Goal: Transaction & Acquisition: Book appointment/travel/reservation

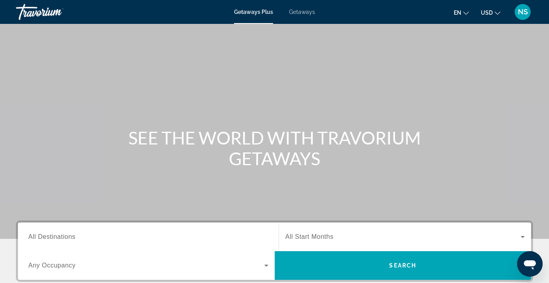
click at [305, 11] on span "Getaways" at bounding box center [302, 12] width 26 height 6
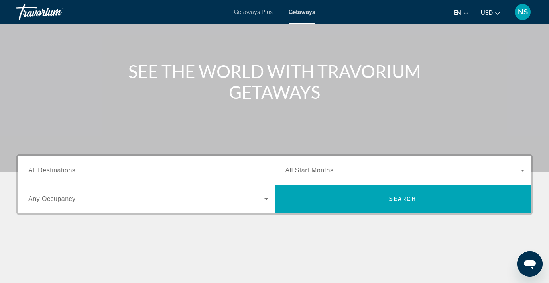
scroll to position [67, 0]
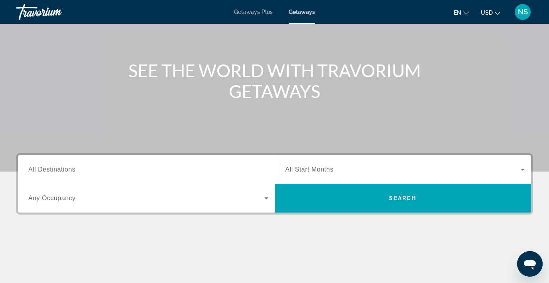
click at [75, 166] on span "All Destinations" at bounding box center [51, 169] width 47 height 7
click at [75, 166] on input "Destination All Destinations" at bounding box center [148, 170] width 240 height 10
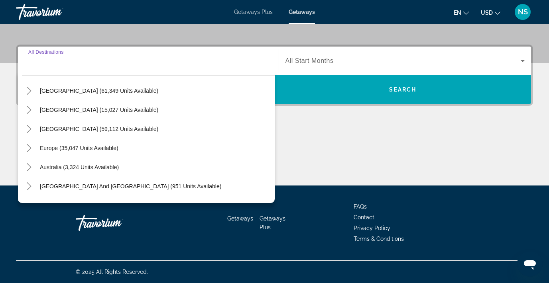
scroll to position [15, 0]
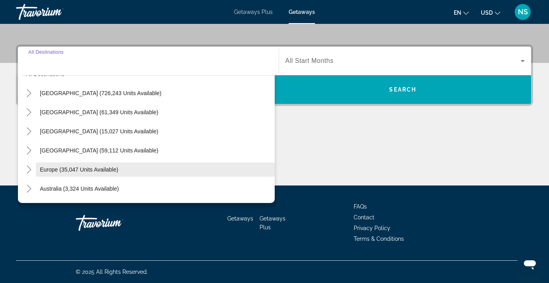
click at [82, 170] on span "Europe (35,047 units available)" at bounding box center [79, 170] width 78 height 6
type input "**********"
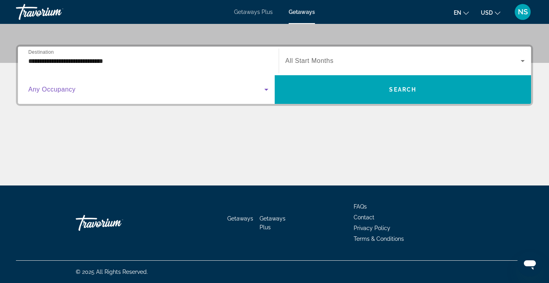
click at [126, 91] on span "Search widget" at bounding box center [146, 90] width 236 height 10
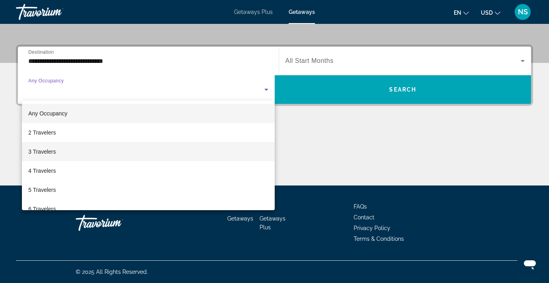
click at [203, 151] on mat-option "3 Travelers" at bounding box center [148, 151] width 253 height 19
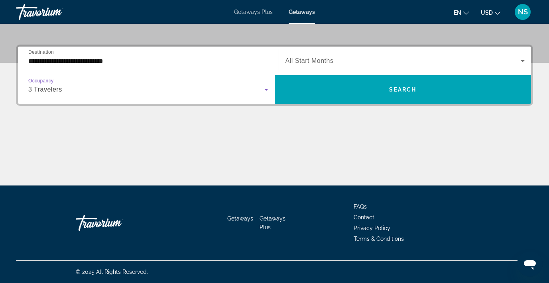
click at [341, 63] on span "Search widget" at bounding box center [402, 61] width 235 height 10
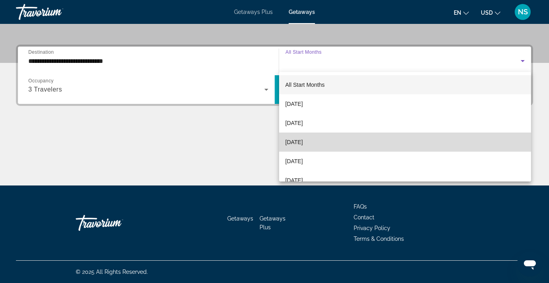
click at [329, 141] on mat-option "[DATE]" at bounding box center [405, 142] width 252 height 19
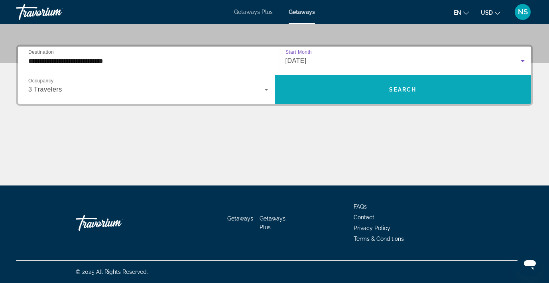
click at [390, 88] on span "Search" at bounding box center [402, 89] width 27 height 6
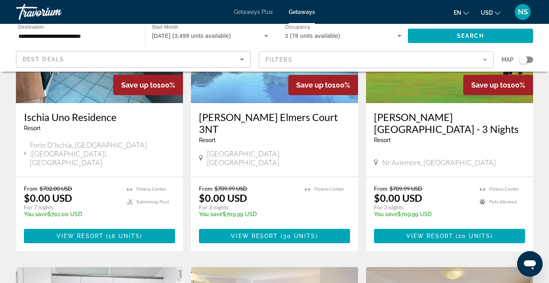
scroll to position [423, 0]
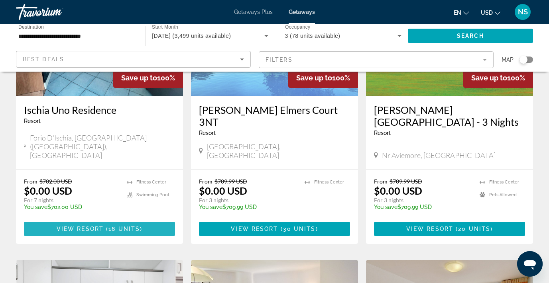
click at [104, 226] on span "Main content" at bounding box center [105, 229] width 2 height 6
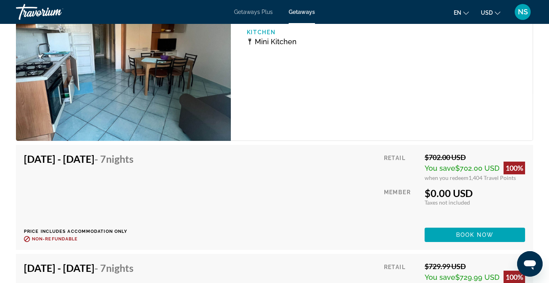
scroll to position [1626, 0]
click at [465, 235] on span "Book now" at bounding box center [475, 235] width 38 height 6
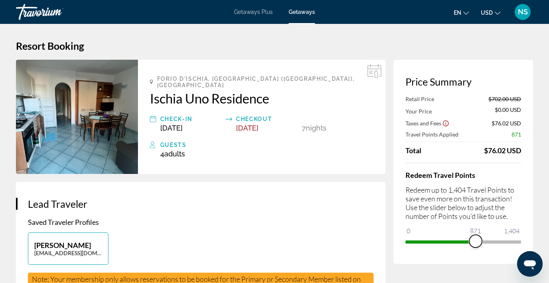
drag, startPoint x: 474, startPoint y: 177, endPoint x: 475, endPoint y: 244, distance: 67.4
click at [475, 244] on span "ngx-slider" at bounding box center [475, 241] width 13 height 13
drag, startPoint x: 479, startPoint y: 239, endPoint x: 500, endPoint y: 237, distance: 20.8
click at [500, 237] on span "ngx-slider" at bounding box center [494, 241] width 13 height 13
drag, startPoint x: 500, startPoint y: 244, endPoint x: 553, endPoint y: 240, distance: 53.1
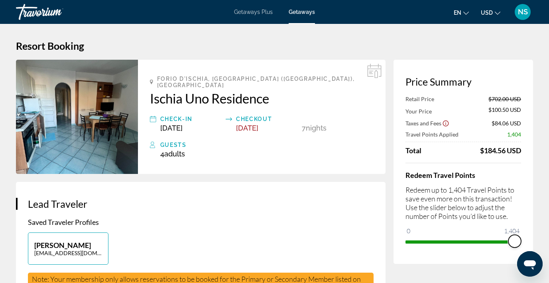
click at [548, 240] on html "Skip to main content Getaways Plus Getaways en English Español Français Italian…" at bounding box center [274, 141] width 549 height 283
